Goal: Obtain resource: Download file/media

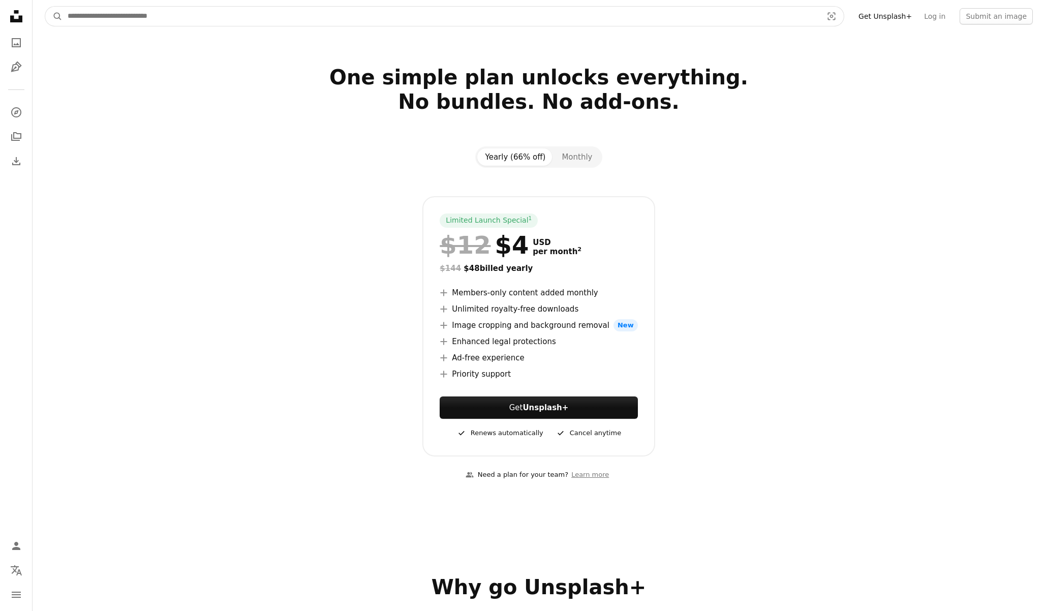
click at [229, 17] on input "Find visuals sitewide" at bounding box center [441, 16] width 757 height 19
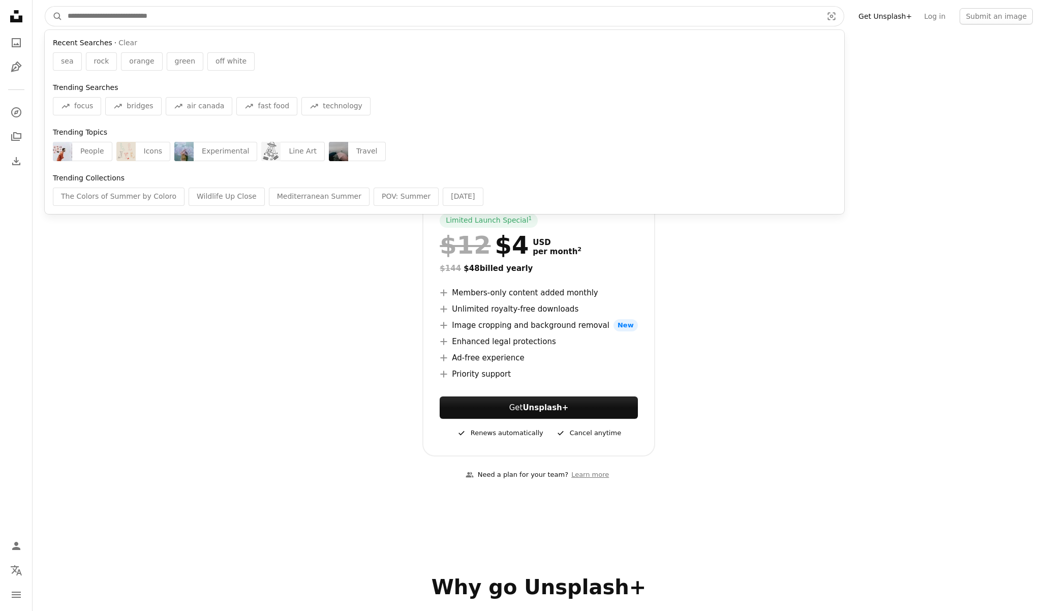
click at [268, 20] on input "Find visuals sitewide" at bounding box center [441, 16] width 757 height 19
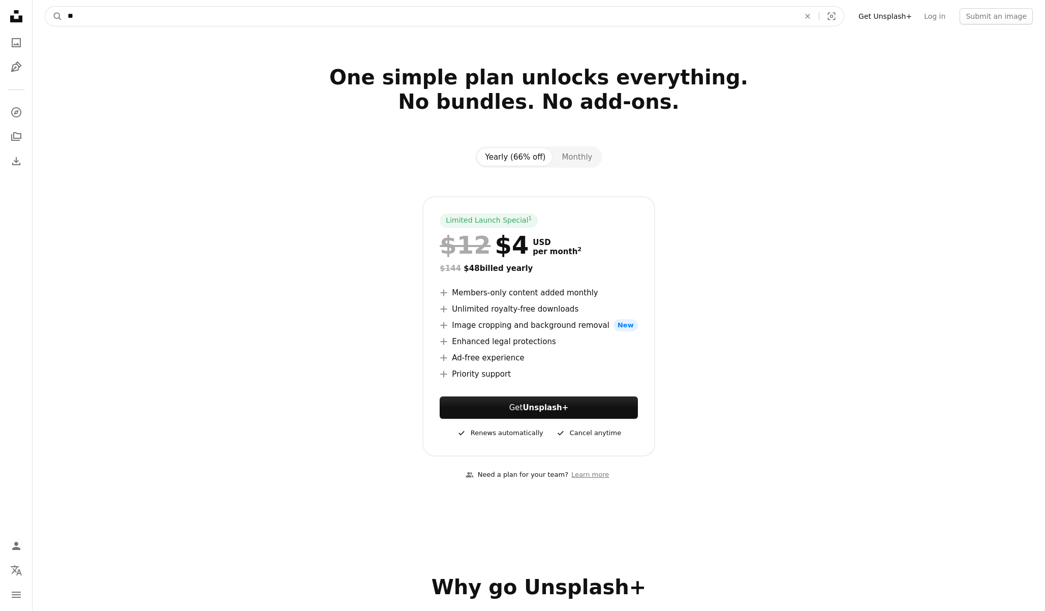
type input "***"
type input "********"
click at [45, 7] on button "A magnifying glass" at bounding box center [53, 16] width 17 height 19
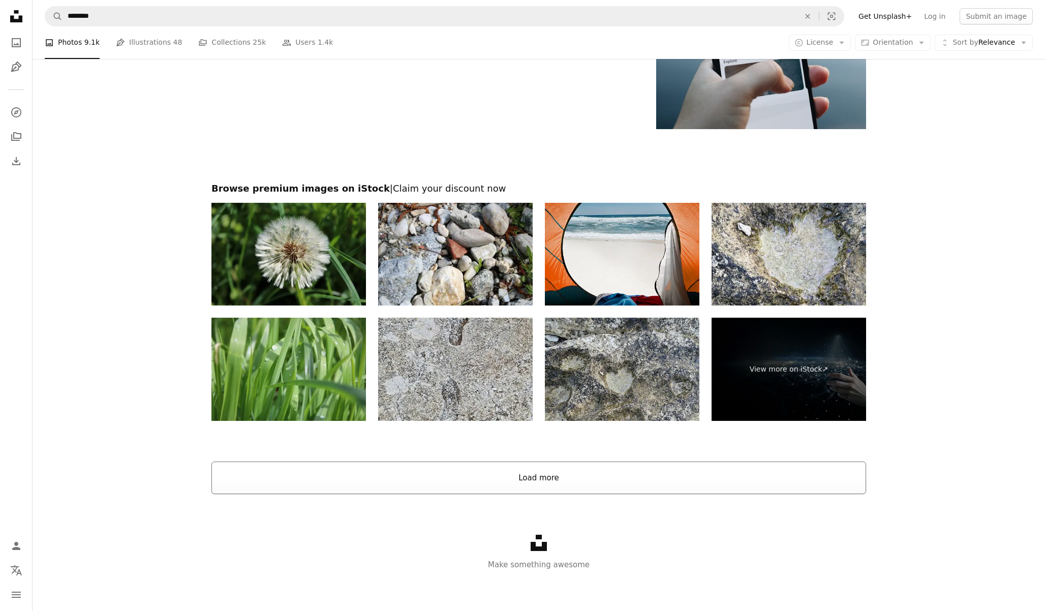
click at [558, 469] on button "Load more" at bounding box center [538, 478] width 655 height 33
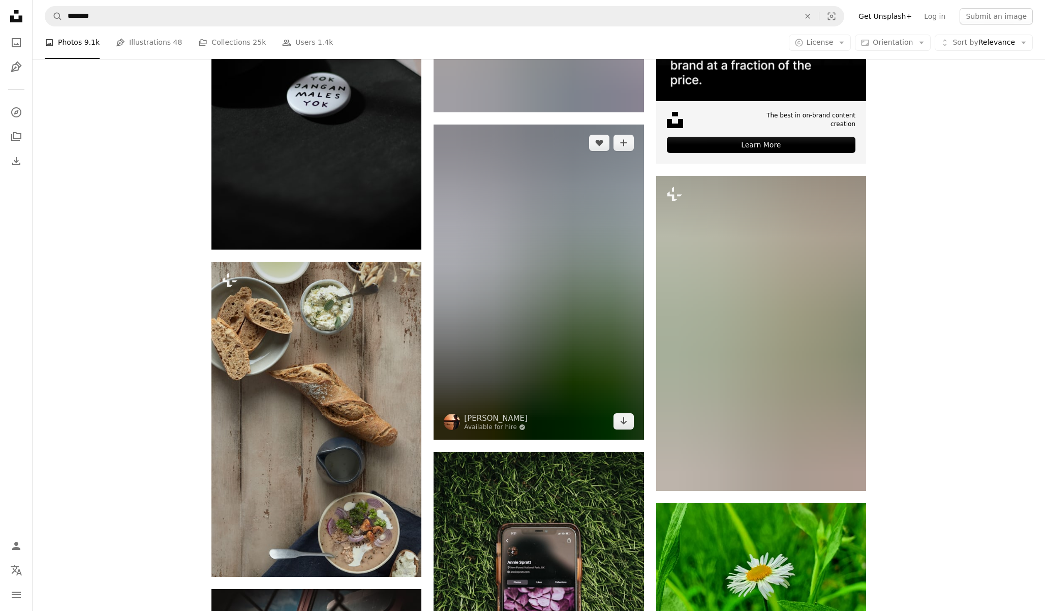
scroll to position [4612, 0]
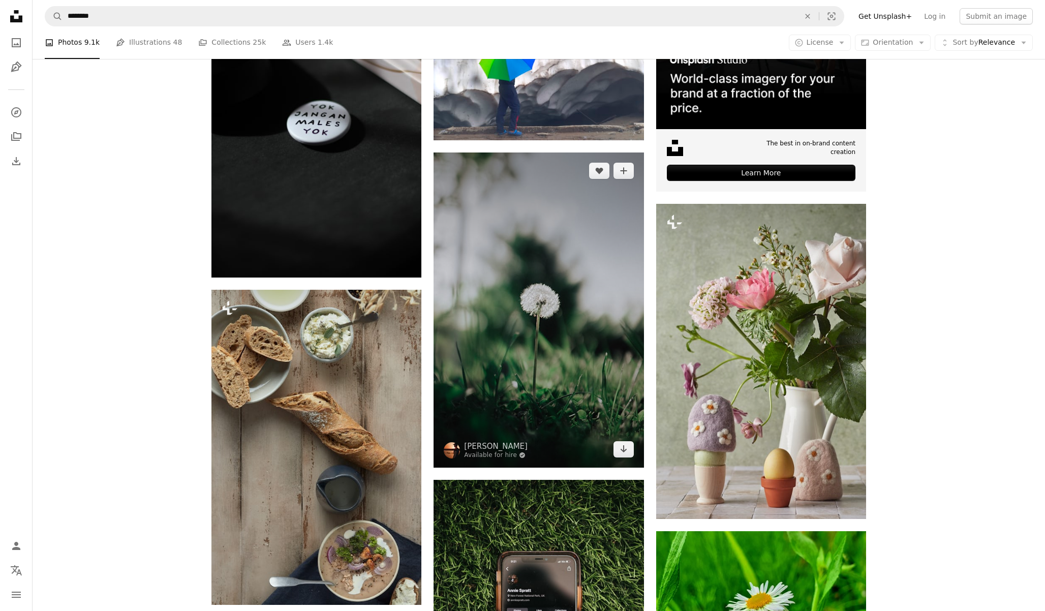
click at [585, 331] on img at bounding box center [539, 310] width 210 height 315
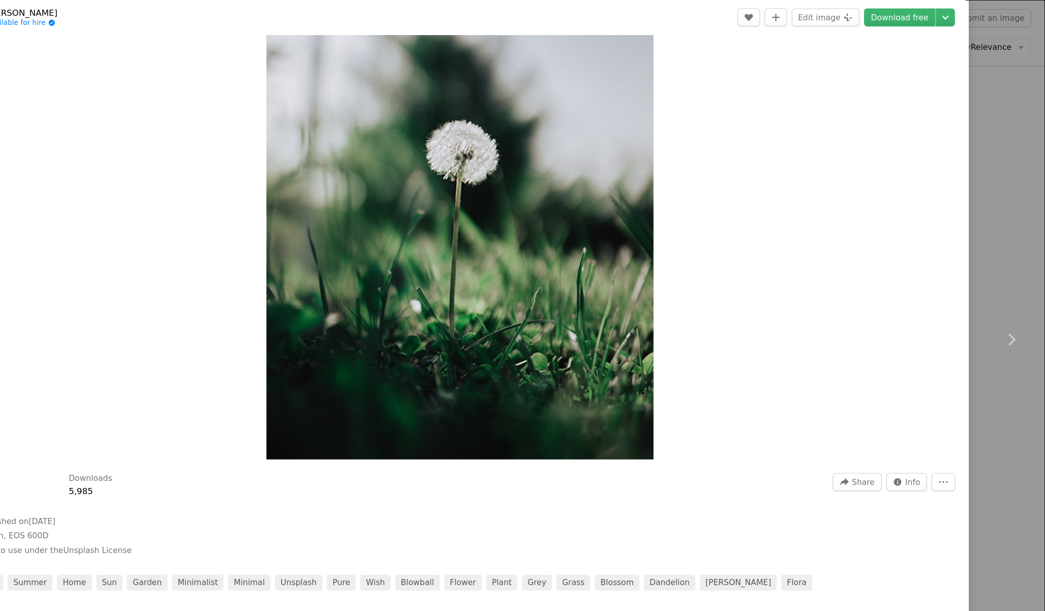
scroll to position [4612, 0]
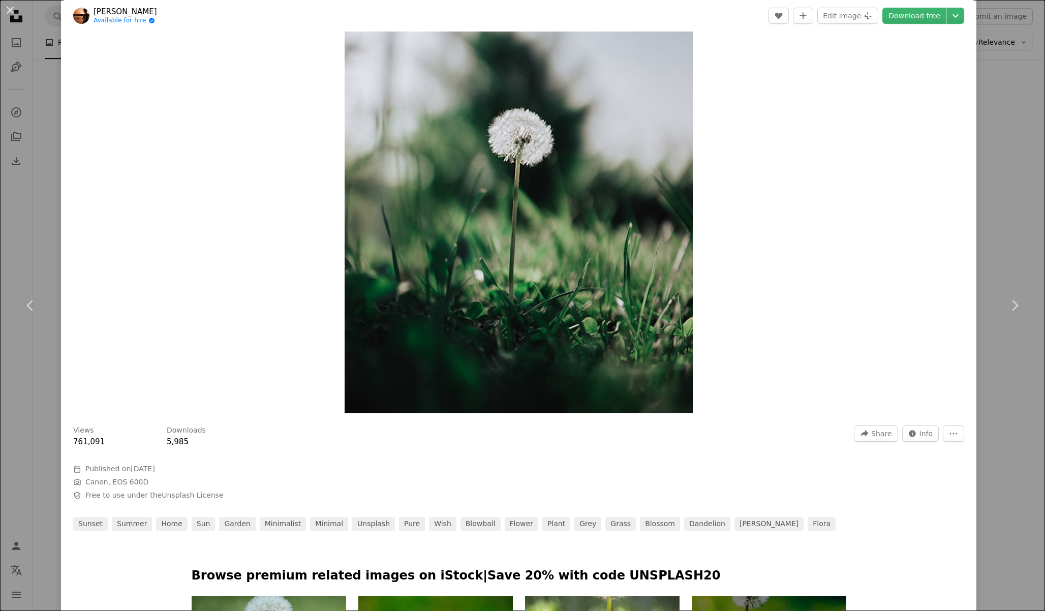
click at [999, 140] on div "An X shape Chevron left Chevron right [PERSON_NAME] Available for hire A checkm…" at bounding box center [522, 305] width 1045 height 611
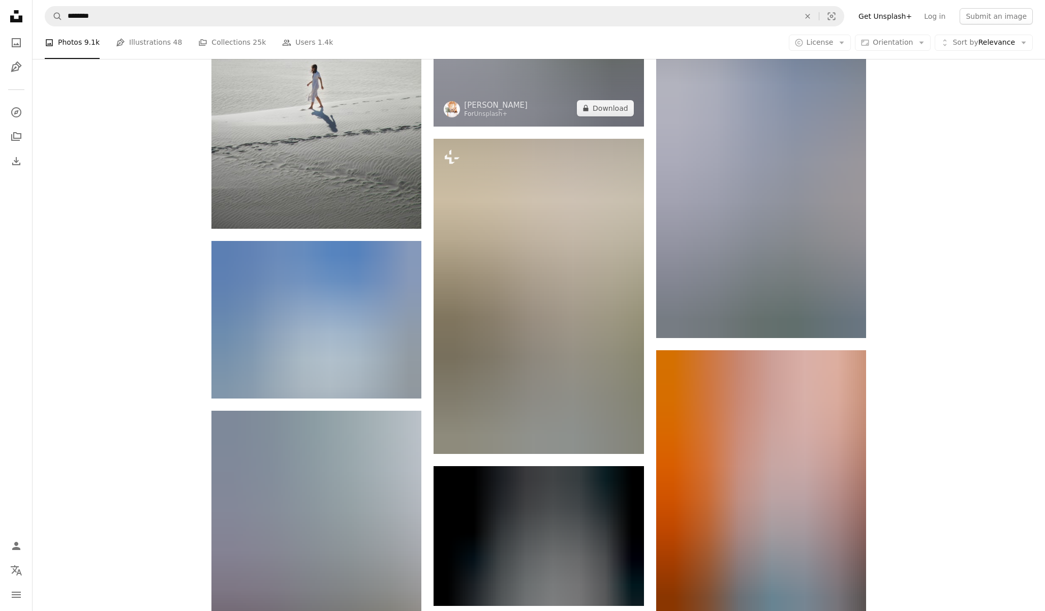
scroll to position [5793, 0]
